Goal: Transaction & Acquisition: Purchase product/service

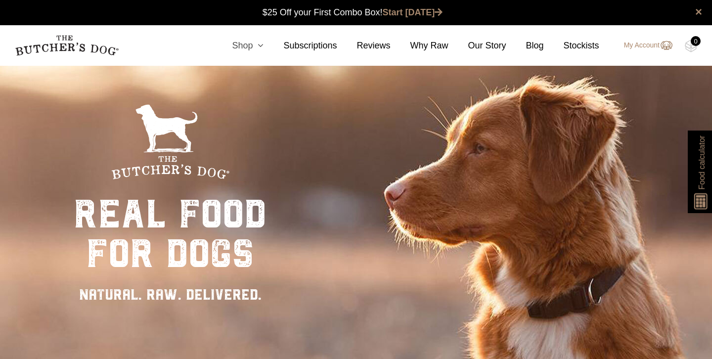
click at [250, 45] on link "Shop" at bounding box center [237, 45] width 51 height 13
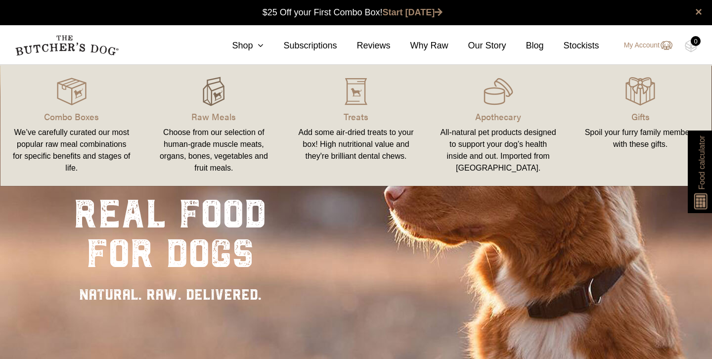
click at [219, 104] on img at bounding box center [214, 92] width 30 height 30
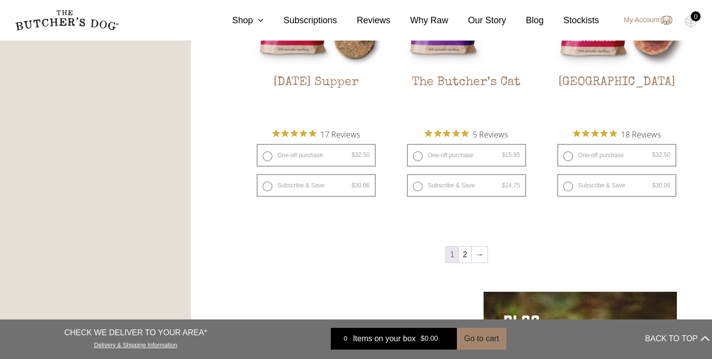
scroll to position [1280, 0]
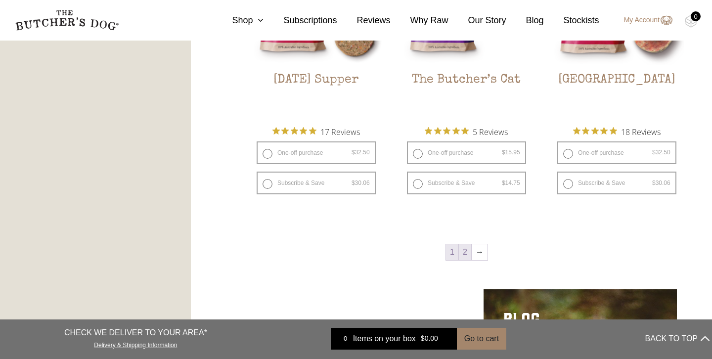
click at [465, 253] on link "2" at bounding box center [465, 252] width 12 height 16
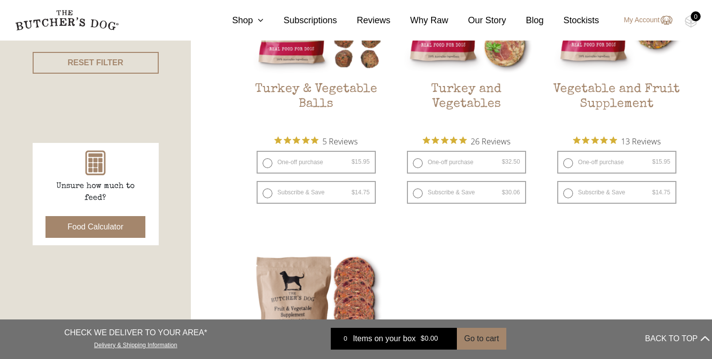
scroll to position [322, 0]
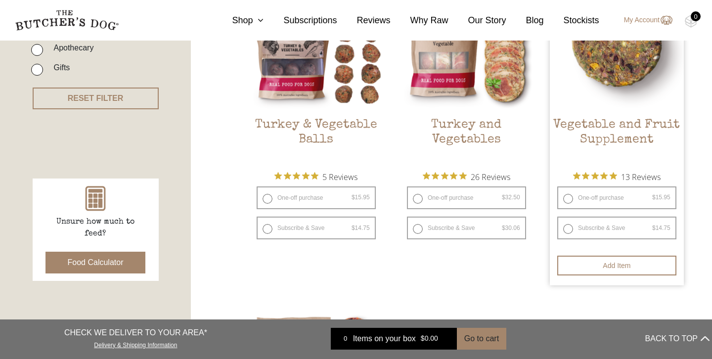
click at [566, 199] on label "One-off purchase $ 15.95 — or subscribe and save 7.5%" at bounding box center [616, 197] width 119 height 23
radio input "true"
click at [567, 199] on label "One-off purchase $ 15.95 — or subscribe and save 7.5%" at bounding box center [616, 197] width 119 height 23
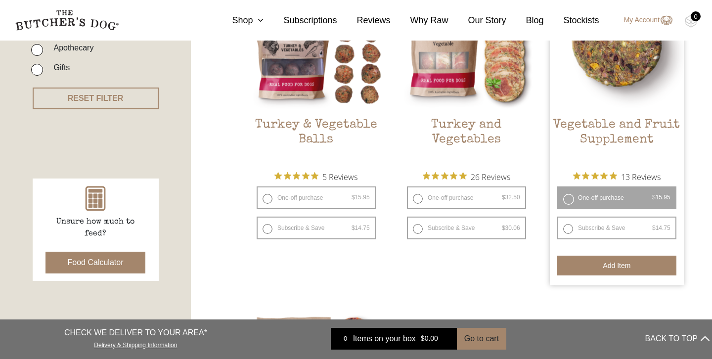
click at [595, 267] on button "Add item" at bounding box center [616, 266] width 119 height 20
click at [568, 194] on label "One-off purchase $ 15.95 — or subscribe and save 7.5%" at bounding box center [616, 197] width 119 height 23
click at [566, 229] on label "Subscribe & Save $ 15.95 Original price was: $15.95. $ 14.75 Current price is: …" at bounding box center [616, 228] width 119 height 23
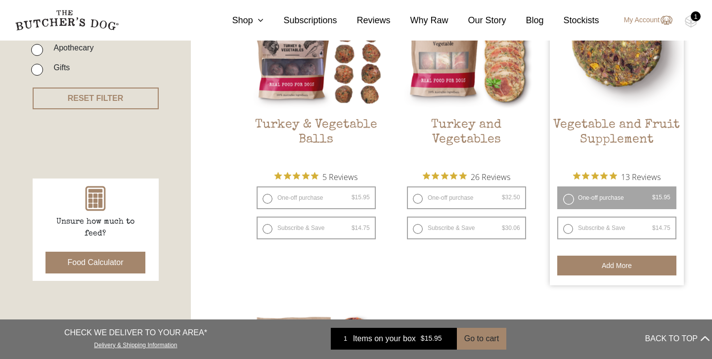
radio input "true"
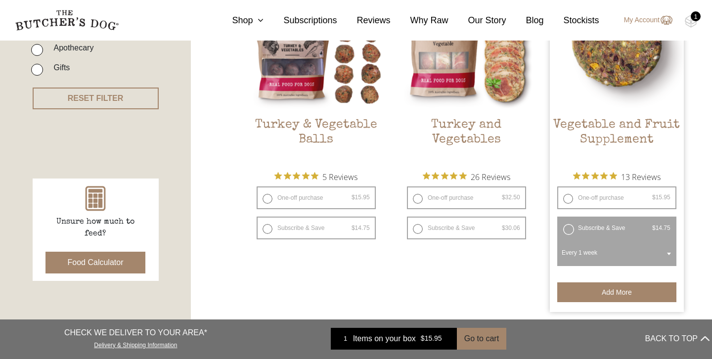
click at [567, 200] on label "One-off purchase $ 15.95 — or subscribe and save 7.5%" at bounding box center [616, 197] width 119 height 23
radio input "true"
click at [563, 232] on label "Subscribe & Save $ 15.95 Original price was: $15.95. $ 14.75 Current price is: …" at bounding box center [616, 228] width 119 height 23
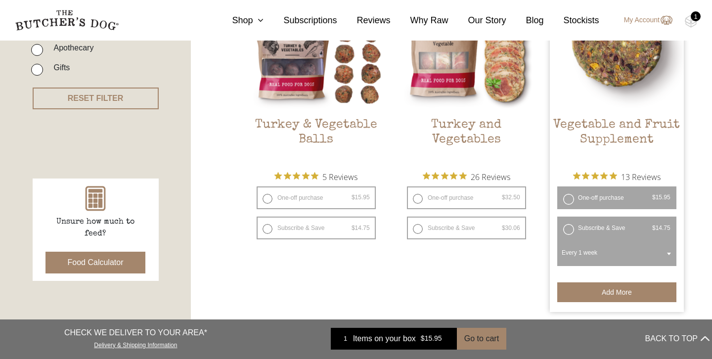
click at [567, 229] on label "Subscribe & Save $ 15.95 Original price was: $15.95. $ 14.75 Current price is: …" at bounding box center [616, 228] width 119 height 23
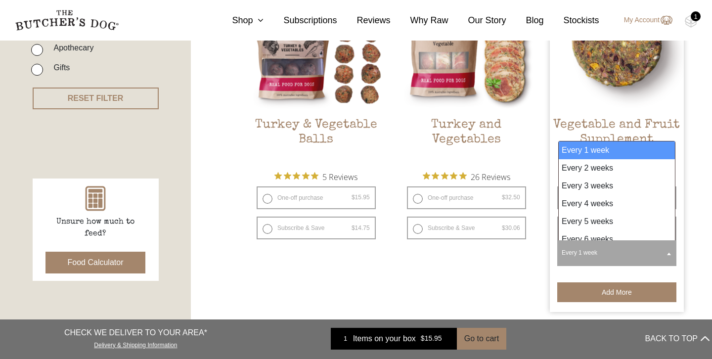
click at [671, 250] on span at bounding box center [669, 253] width 10 height 23
click at [559, 97] on img at bounding box center [617, 43] width 134 height 134
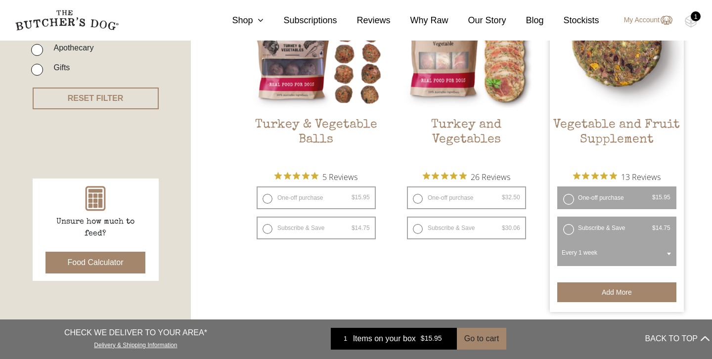
click at [564, 201] on label "One-off purchase $ 15.95 — or subscribe and save 7.5%" at bounding box center [616, 197] width 119 height 23
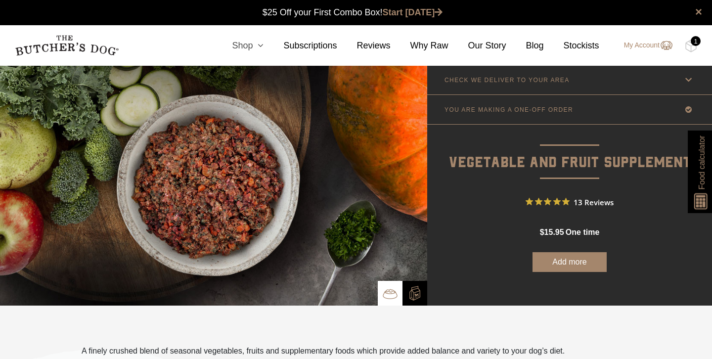
click at [243, 46] on link "Shop" at bounding box center [237, 45] width 51 height 13
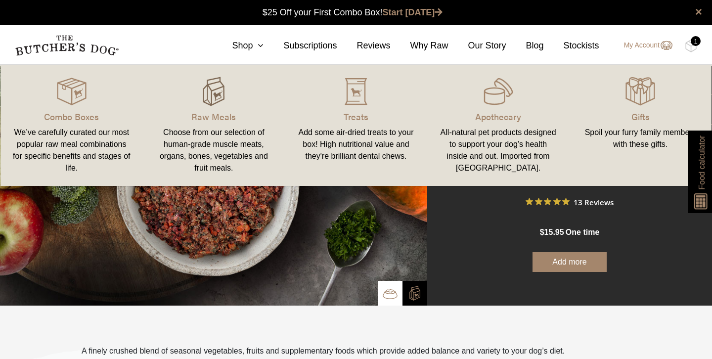
click at [222, 105] on img at bounding box center [214, 92] width 30 height 30
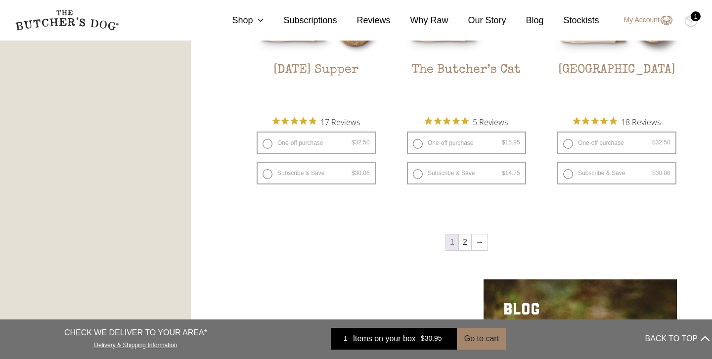
scroll to position [1343, 0]
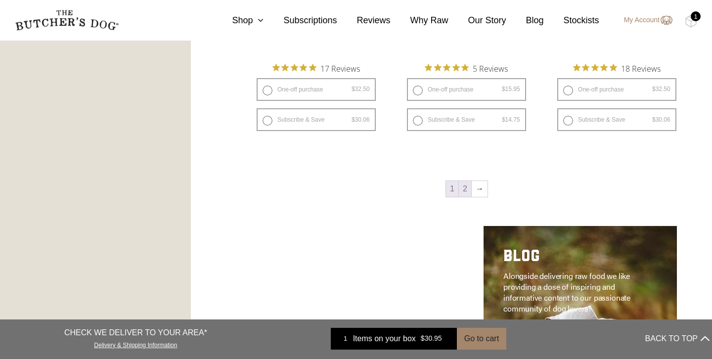
click at [463, 188] on link "2" at bounding box center [465, 189] width 12 height 16
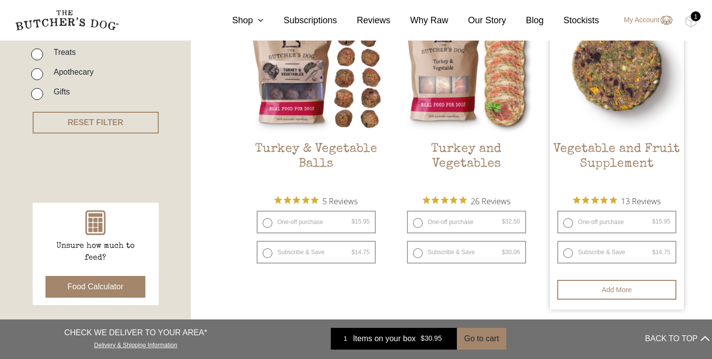
scroll to position [298, 0]
click at [568, 223] on label "One-off purchase $ 15.95 — or subscribe and save 7.5%" at bounding box center [616, 221] width 119 height 23
radio input "true"
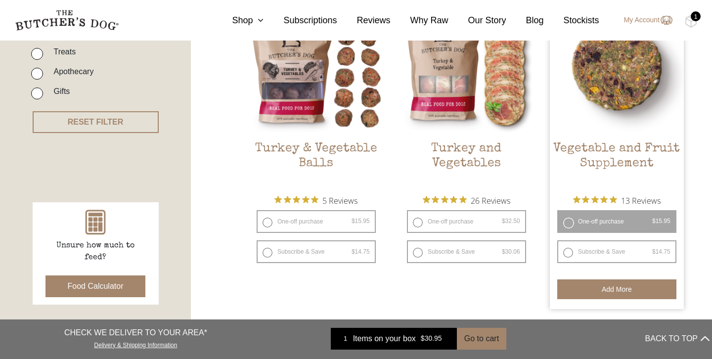
click at [594, 284] on button "Add more" at bounding box center [616, 289] width 119 height 20
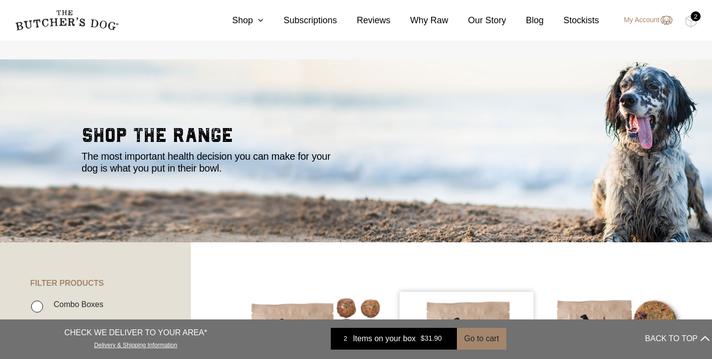
scroll to position [0, 0]
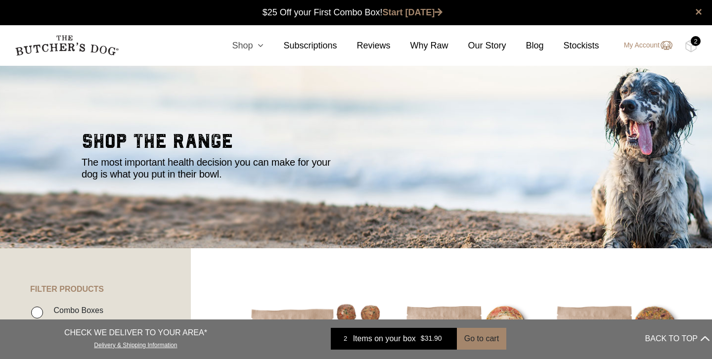
click at [250, 47] on link "Shop" at bounding box center [237, 45] width 51 height 13
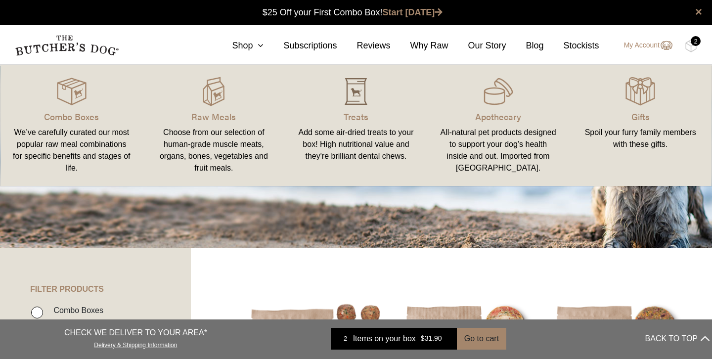
click at [357, 100] on img at bounding box center [356, 92] width 30 height 30
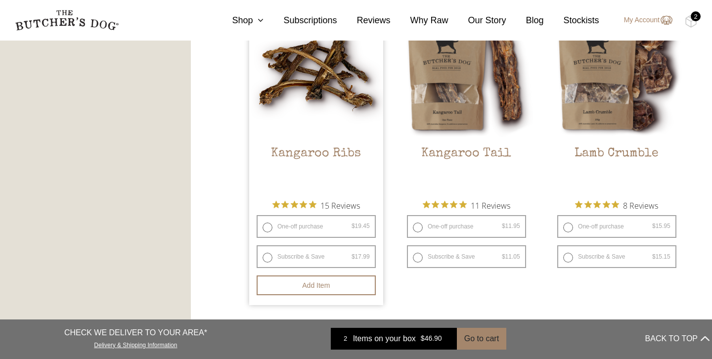
scroll to position [904, 0]
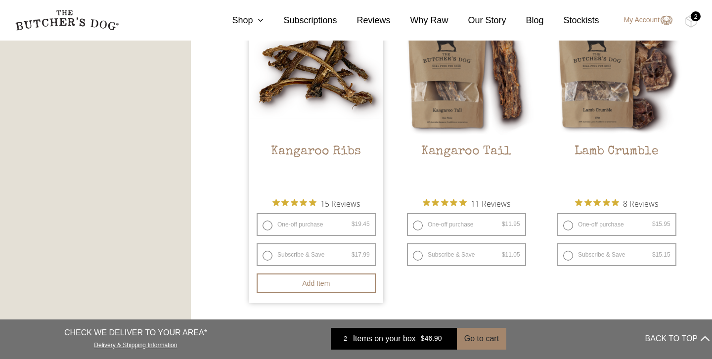
click at [269, 225] on label "One-off purchase $ 19.45 — or subscribe and save 7.5%" at bounding box center [316, 224] width 119 height 23
radio input "true"
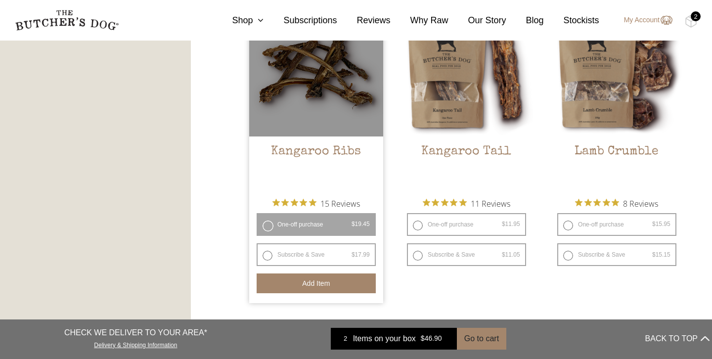
click at [344, 289] on button "Add item" at bounding box center [316, 283] width 119 height 20
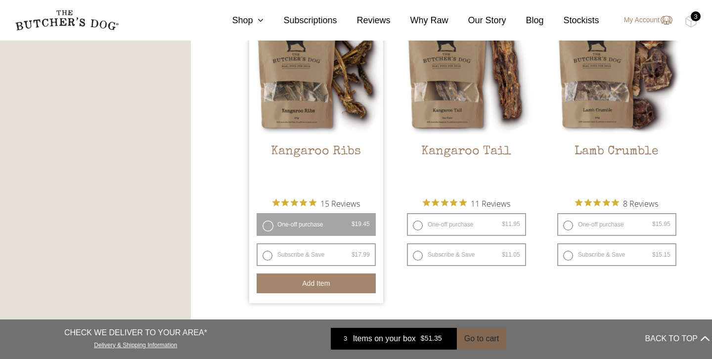
click at [470, 339] on button "Go to cart" at bounding box center [481, 339] width 49 height 22
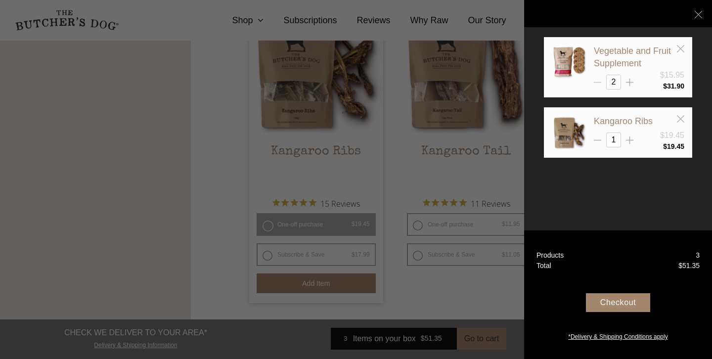
click at [600, 83] on icon at bounding box center [597, 82] width 7 height 7
click at [681, 115] on icon at bounding box center [680, 118] width 7 height 7
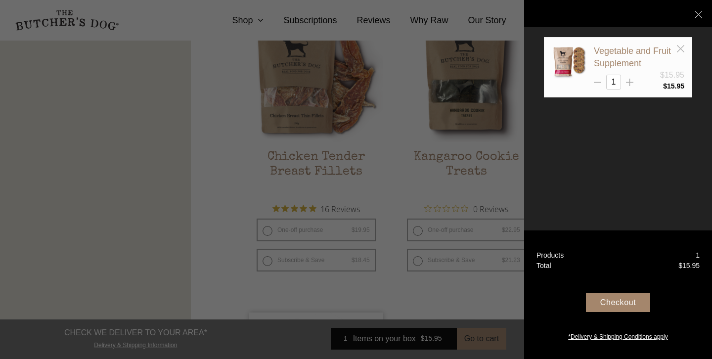
scroll to position [568, 0]
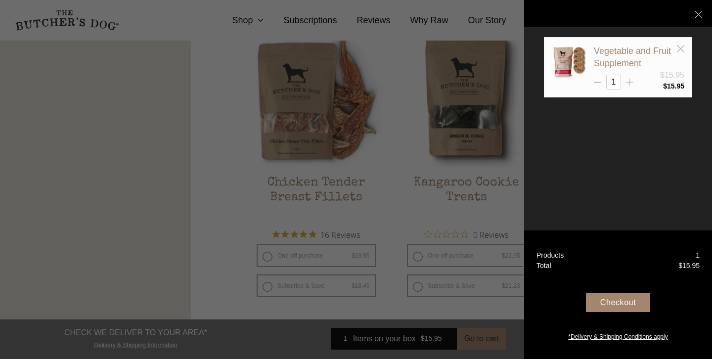
click at [629, 83] on icon at bounding box center [629, 82] width 7 height 7
type input "2"
click at [701, 15] on icon at bounding box center [698, 14] width 7 height 7
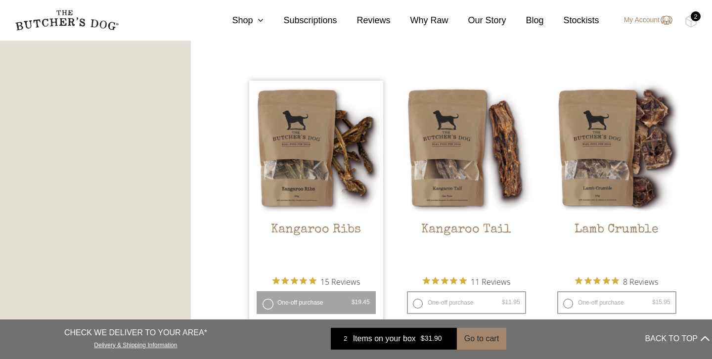
scroll to position [834, 0]
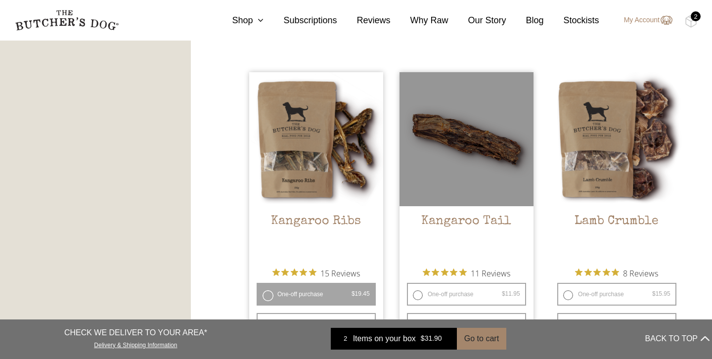
click at [418, 290] on label "One-off purchase $ 11.95 — or subscribe and save 7.5%" at bounding box center [466, 294] width 119 height 23
radio input "true"
radio input "false"
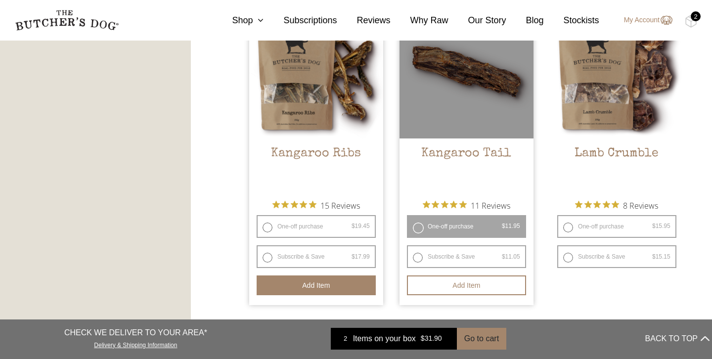
scroll to position [904, 0]
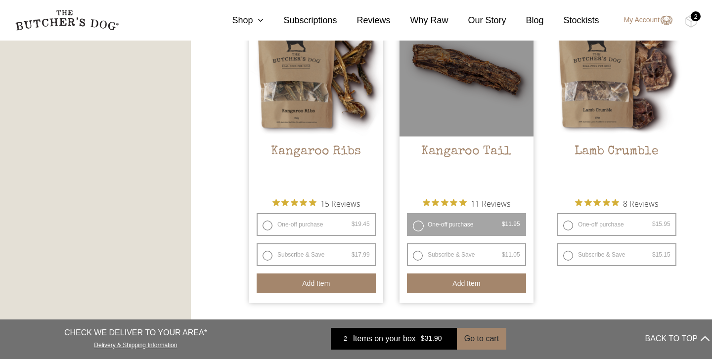
click at [426, 286] on button "Add item" at bounding box center [466, 283] width 119 height 20
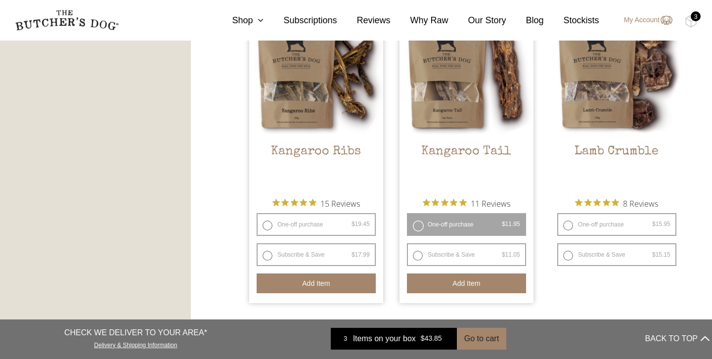
click at [691, 18] on div "3" at bounding box center [696, 16] width 10 height 10
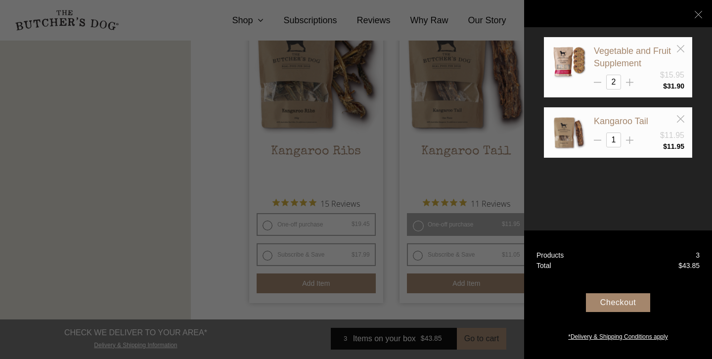
click at [617, 305] on div "Checkout" at bounding box center [618, 302] width 64 height 19
